Goal: Transaction & Acquisition: Purchase product/service

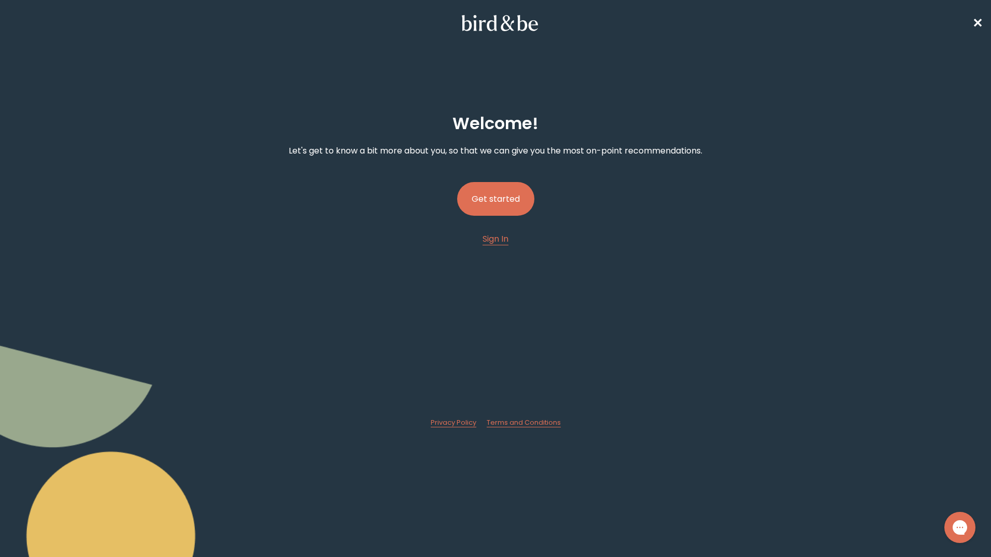
click at [519, 201] on button "Get started" at bounding box center [495, 199] width 77 height 34
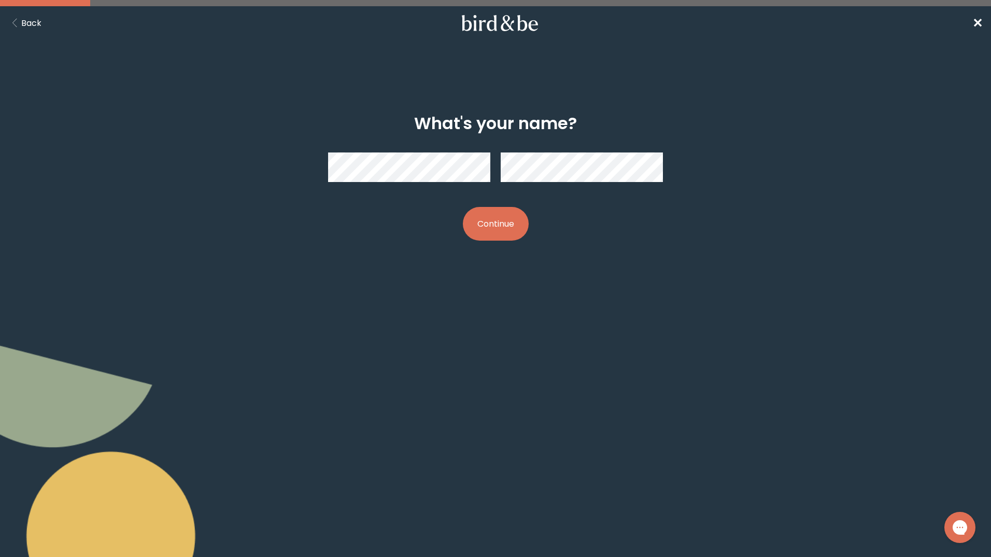
click at [488, 219] on button "Continue" at bounding box center [496, 224] width 66 height 34
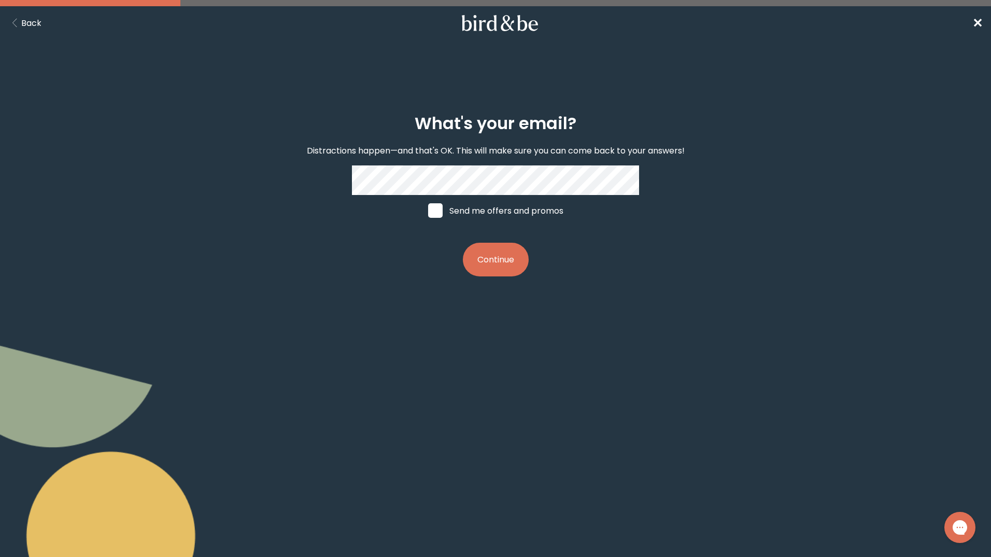
click at [494, 260] on button "Continue" at bounding box center [496, 260] width 66 height 34
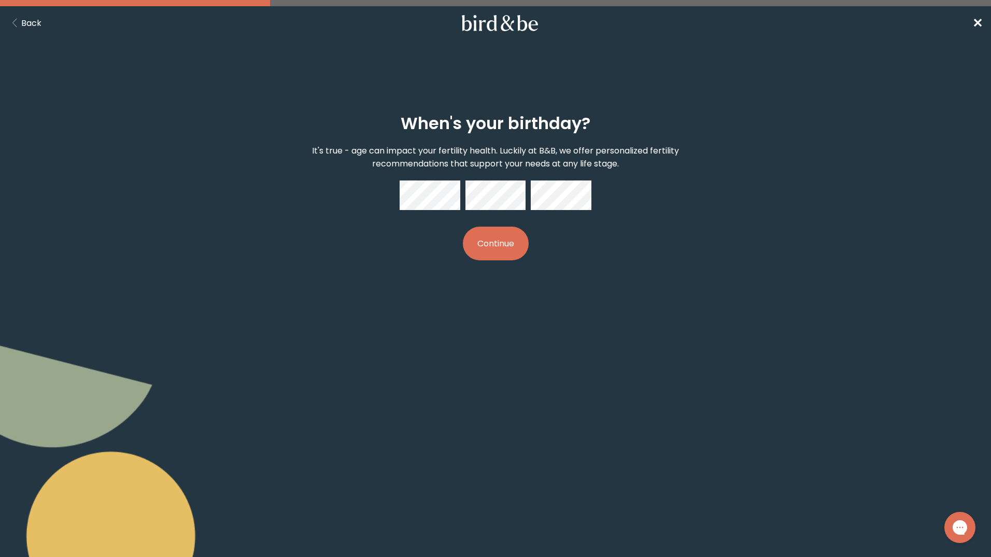
click at [475, 240] on button "Continue" at bounding box center [496, 243] width 66 height 34
click at [502, 248] on button "Continue" at bounding box center [496, 243] width 66 height 34
click at [515, 238] on button "Continue" at bounding box center [496, 243] width 66 height 34
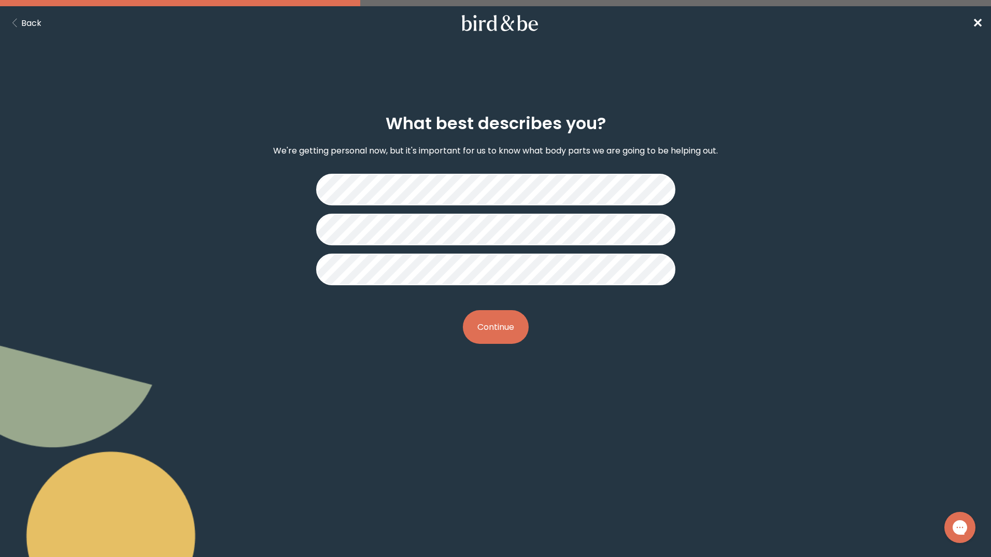
click at [503, 325] on button "Continue" at bounding box center [496, 327] width 66 height 34
click at [491, 329] on button "Continue" at bounding box center [496, 327] width 66 height 34
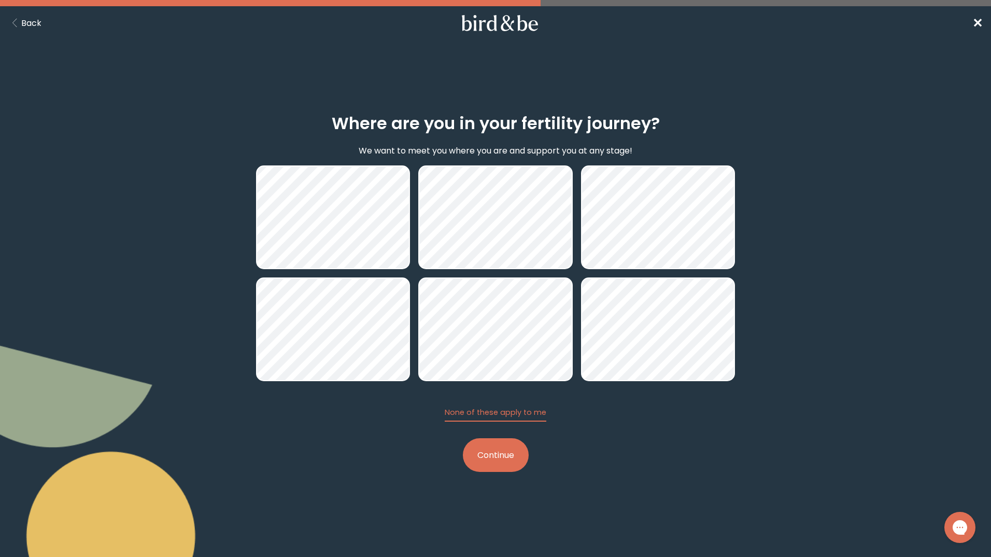
click at [489, 449] on button "Continue" at bounding box center [496, 455] width 66 height 34
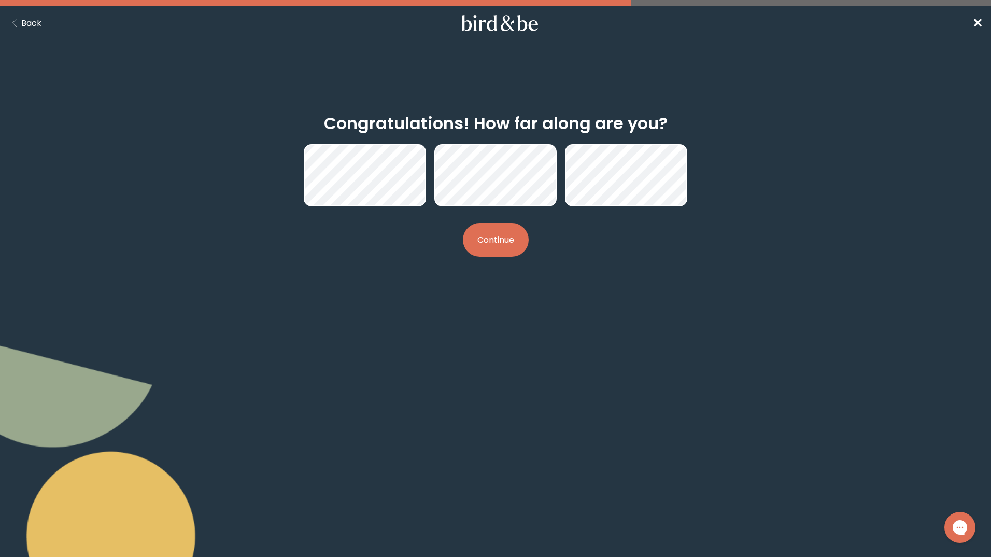
click at [495, 238] on button "Continue" at bounding box center [496, 240] width 66 height 34
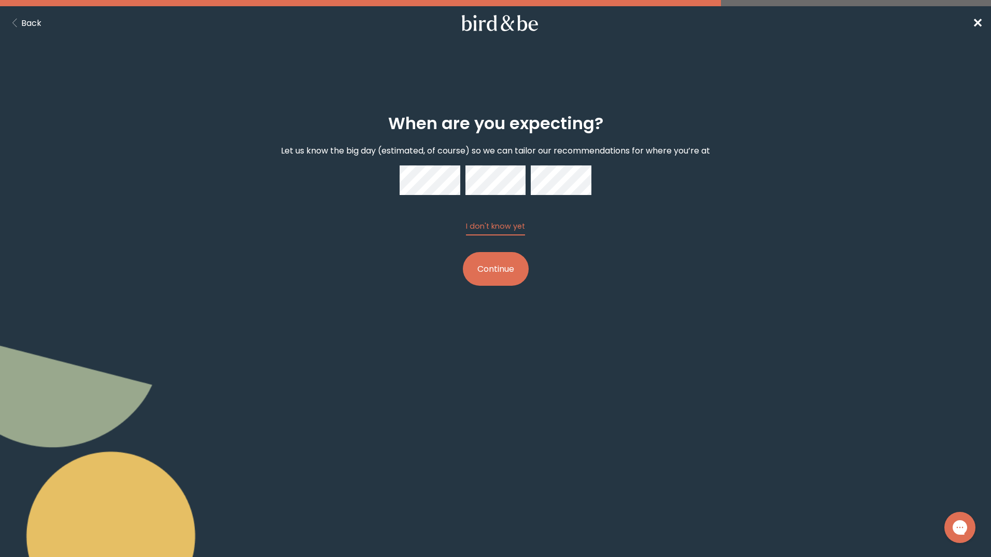
click at [501, 266] on button "Continue" at bounding box center [496, 269] width 66 height 34
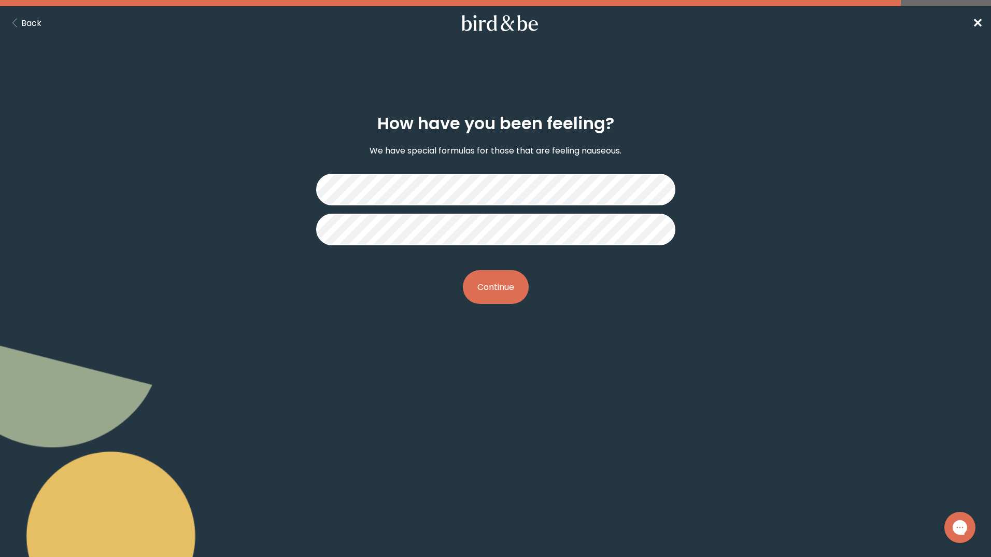
click at [512, 286] on button "Continue" at bounding box center [496, 287] width 66 height 34
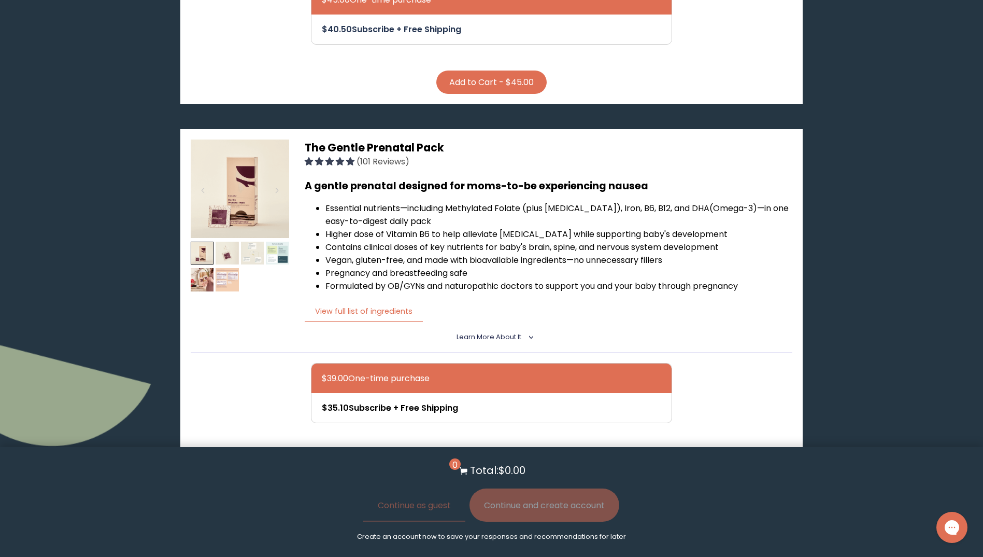
scroll to position [518, 0]
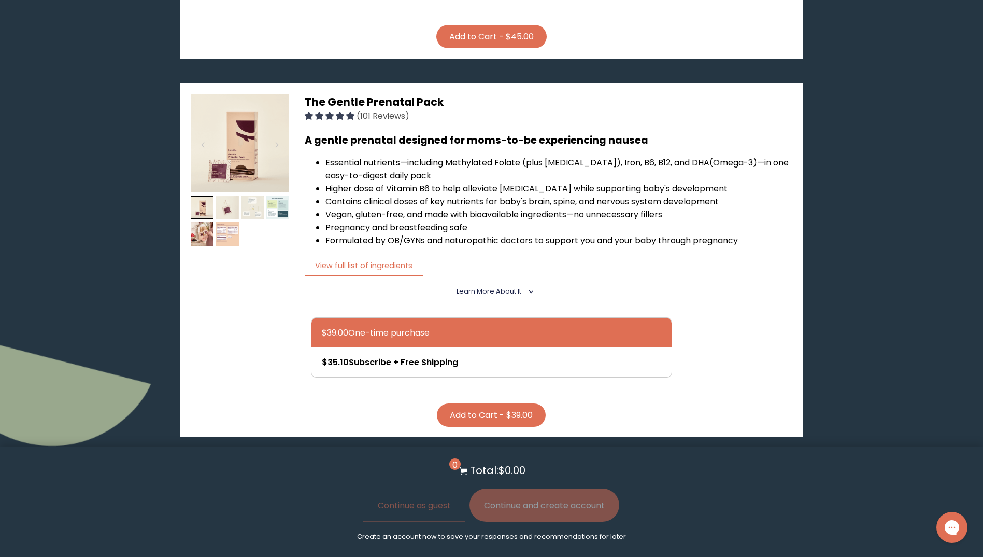
click at [437, 318] on div at bounding box center [502, 333] width 360 height 30
click at [322, 325] on input "$39.00 One-time purchase" at bounding box center [321, 325] width 1 height 1
click at [510, 404] on button "Add to Cart - $39.00" at bounding box center [491, 414] width 109 height 23
click at [565, 499] on button "Continue and create account" at bounding box center [544, 504] width 150 height 33
